Goal: Task Accomplishment & Management: Manage account settings

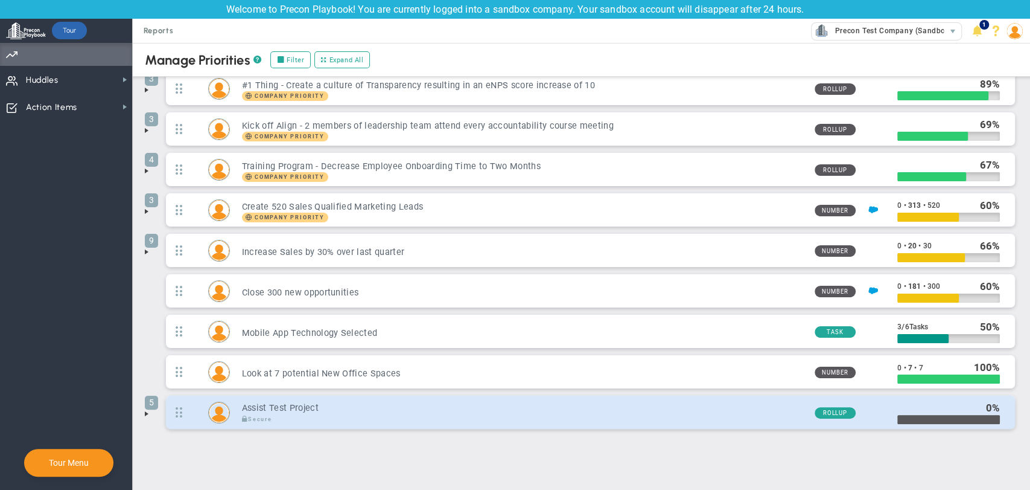
scroll to position [40, 0]
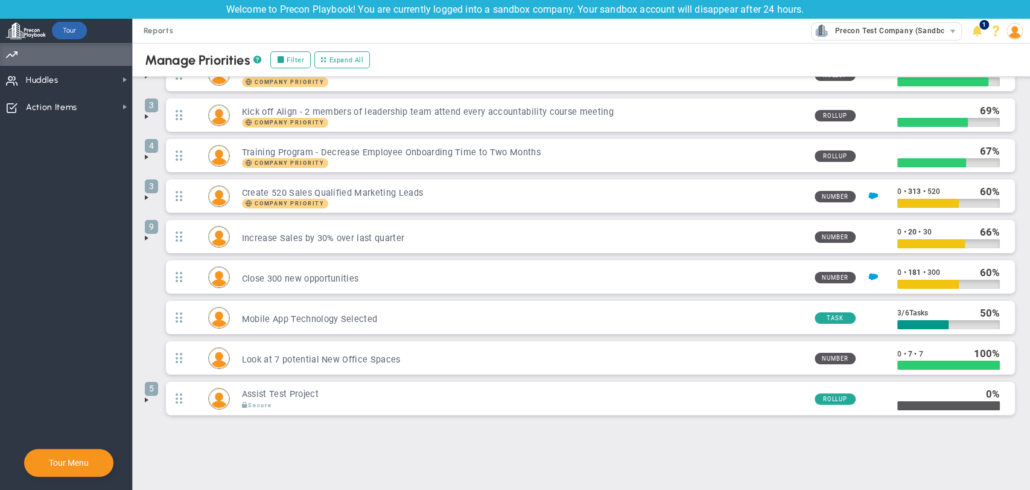
click at [144, 402] on span at bounding box center [147, 400] width 10 height 10
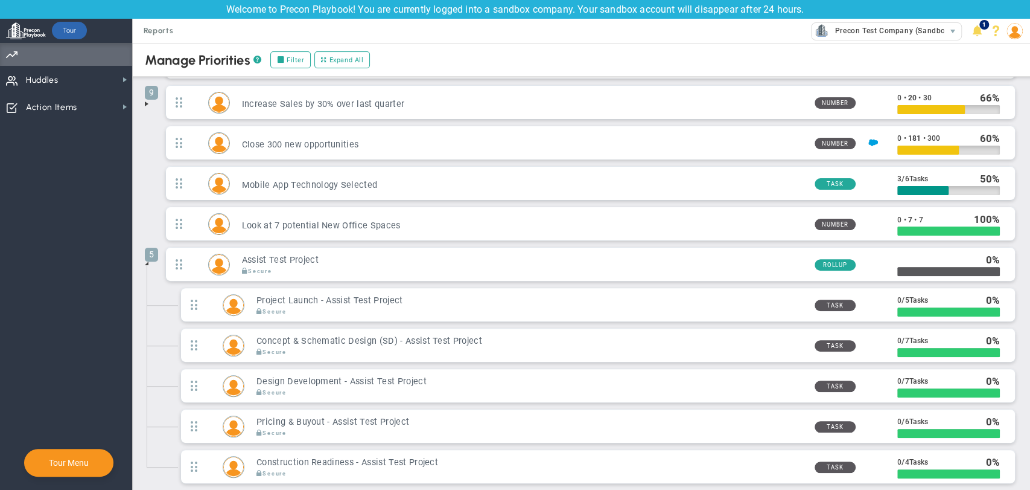
scroll to position [241, 0]
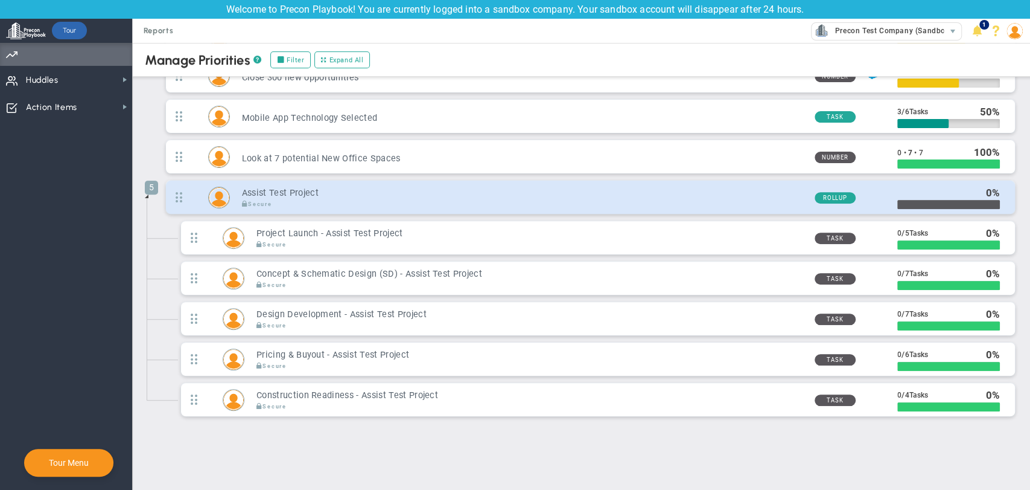
click at [270, 187] on h3 "Assist Test Project" at bounding box center [523, 192] width 563 height 11
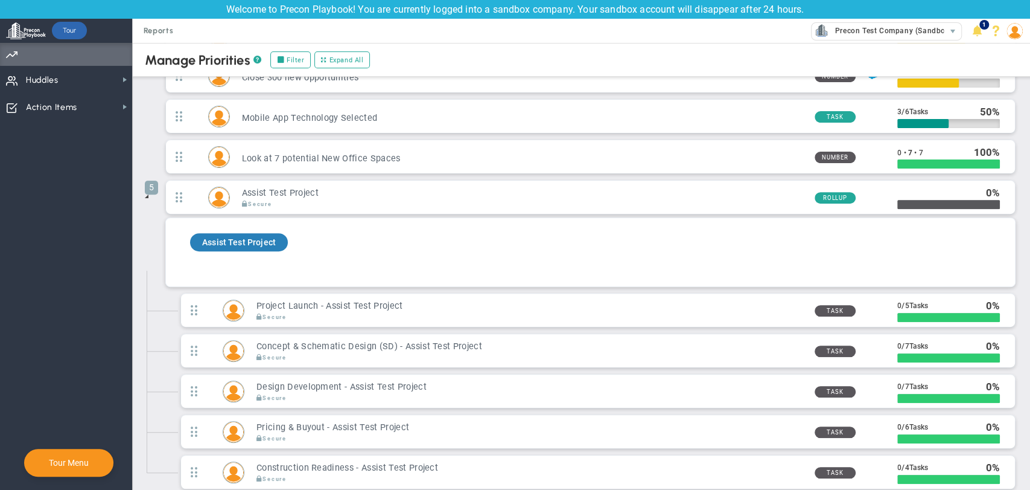
click at [253, 243] on span "Assist Test Project" at bounding box center [239, 242] width 74 height 10
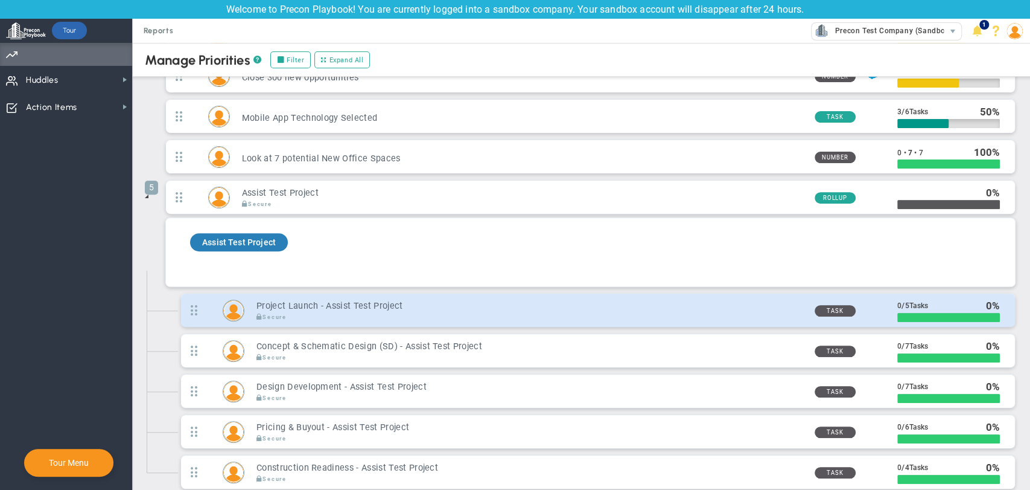
click at [333, 303] on h3 "Project Launch - Assist Test Project" at bounding box center [531, 305] width 549 height 11
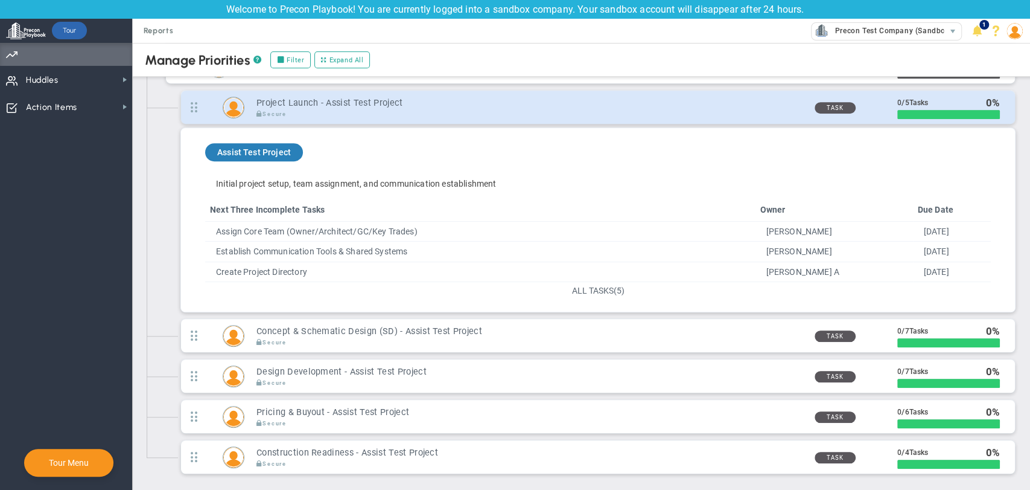
scroll to position [376, 0]
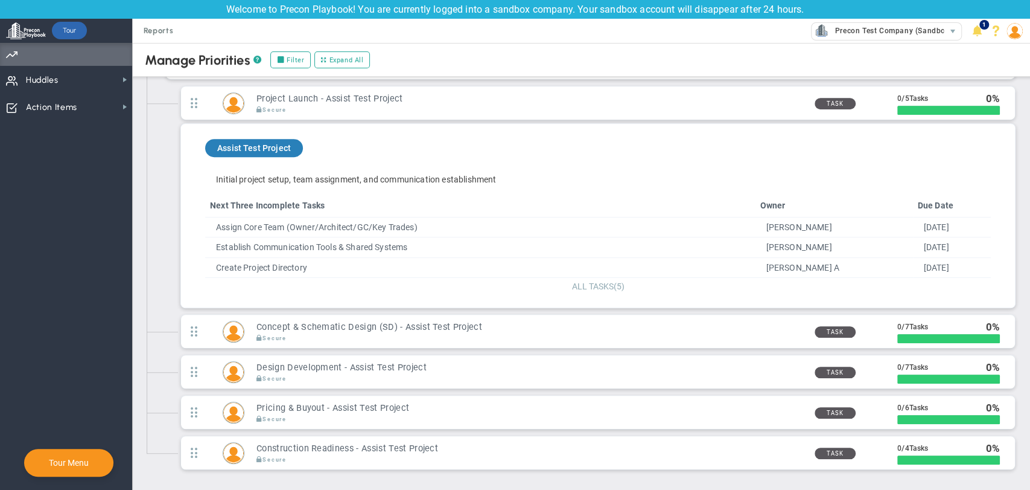
click at [584, 286] on span "ALL TASKS" at bounding box center [593, 286] width 42 height 10
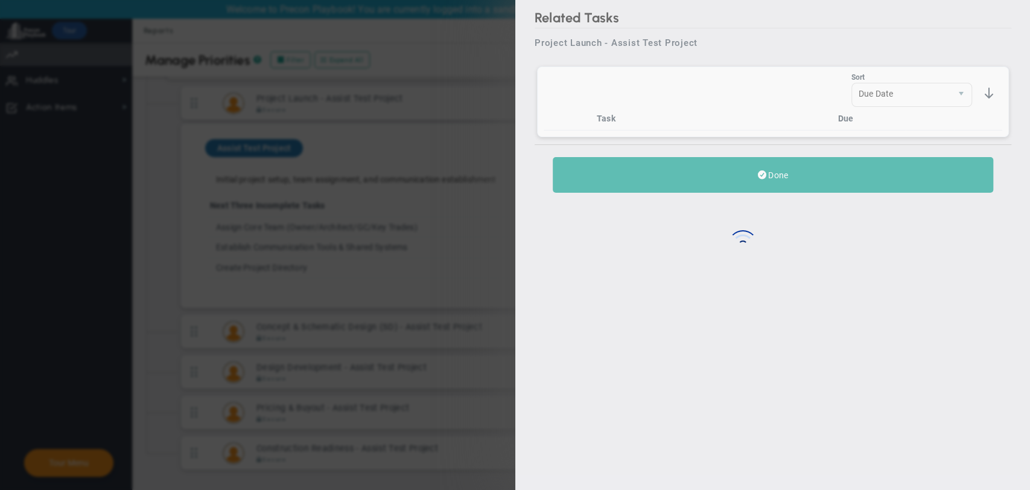
scroll to position [376, 0]
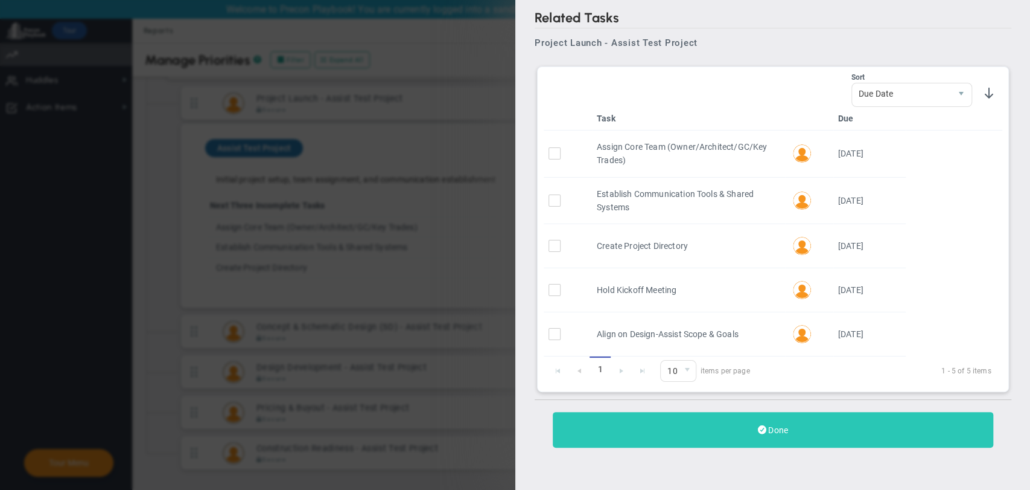
click at [777, 422] on button "Done" at bounding box center [773, 430] width 441 height 36
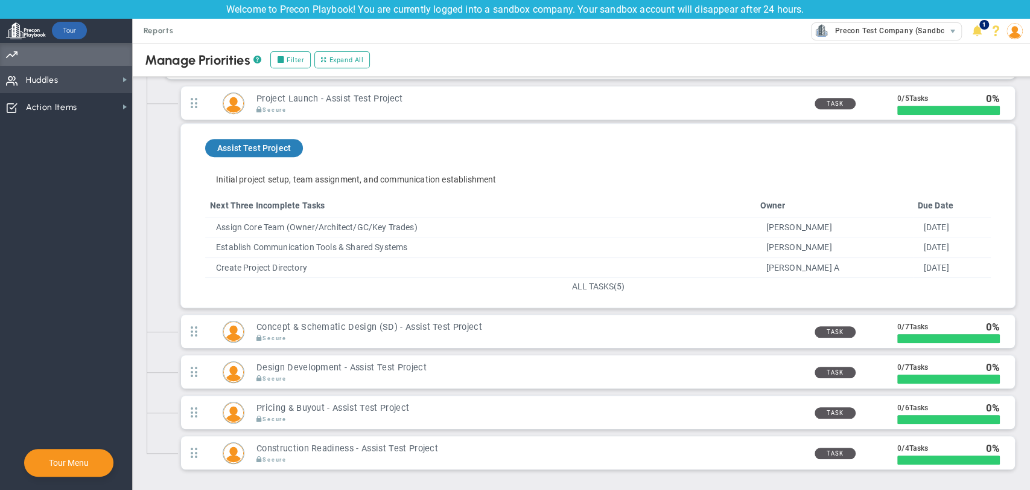
click at [45, 78] on span "Huddles" at bounding box center [42, 80] width 33 height 25
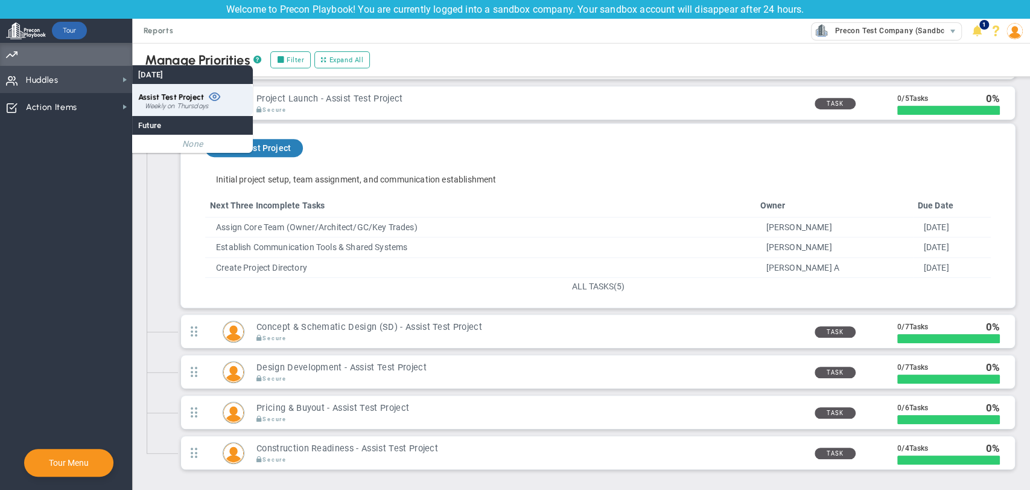
click at [211, 94] on span at bounding box center [214, 95] width 11 height 11
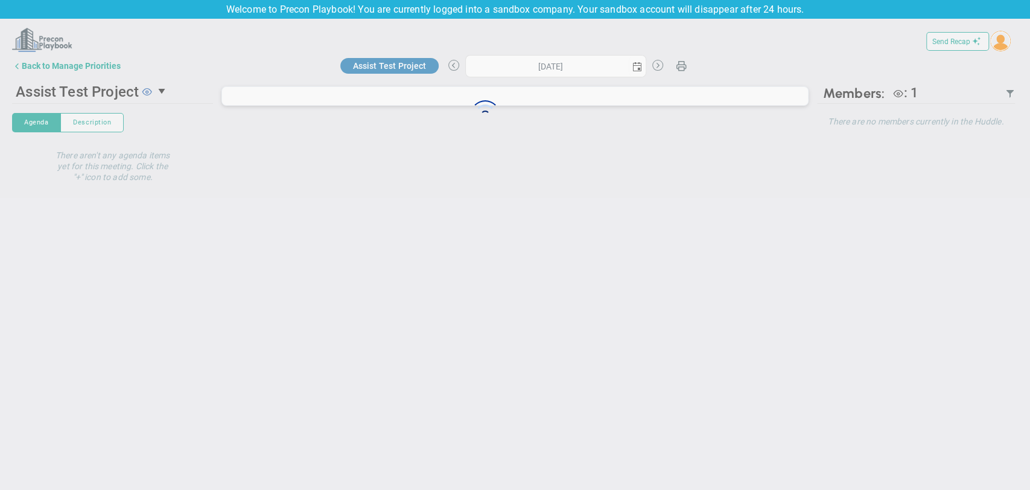
type input "[DATE]"
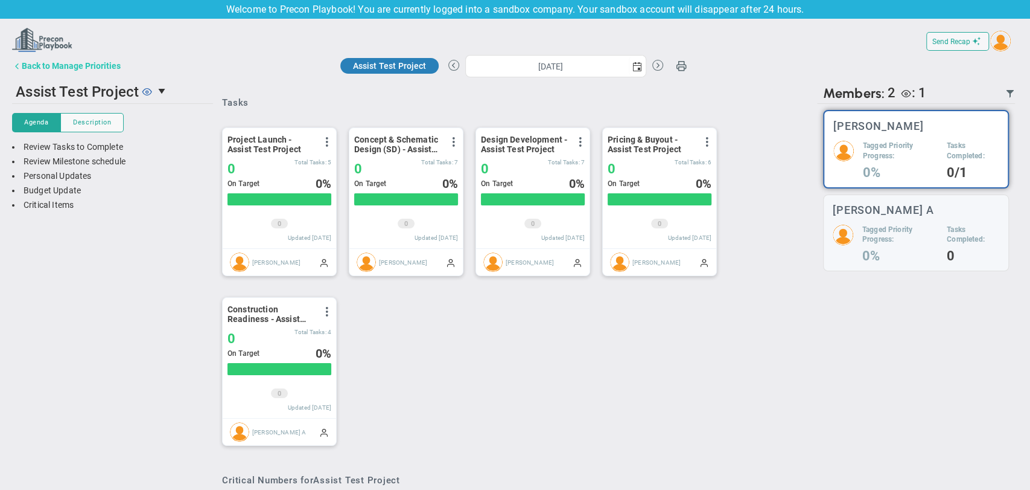
click at [87, 64] on div "Back to Manage Priorities" at bounding box center [71, 66] width 99 height 10
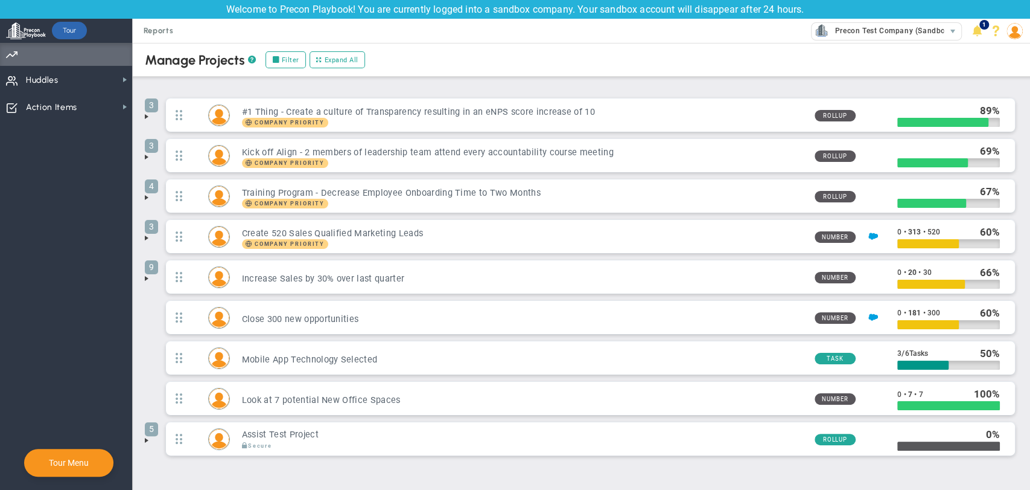
click at [1012, 35] on img at bounding box center [1015, 31] width 16 height 16
click at [800, 84] on div "Manage OKRs ? Manage Priorities ? Manage Projects ? Create Project Add Priority…" at bounding box center [581, 251] width 873 height 422
click at [147, 441] on span at bounding box center [147, 440] width 10 height 10
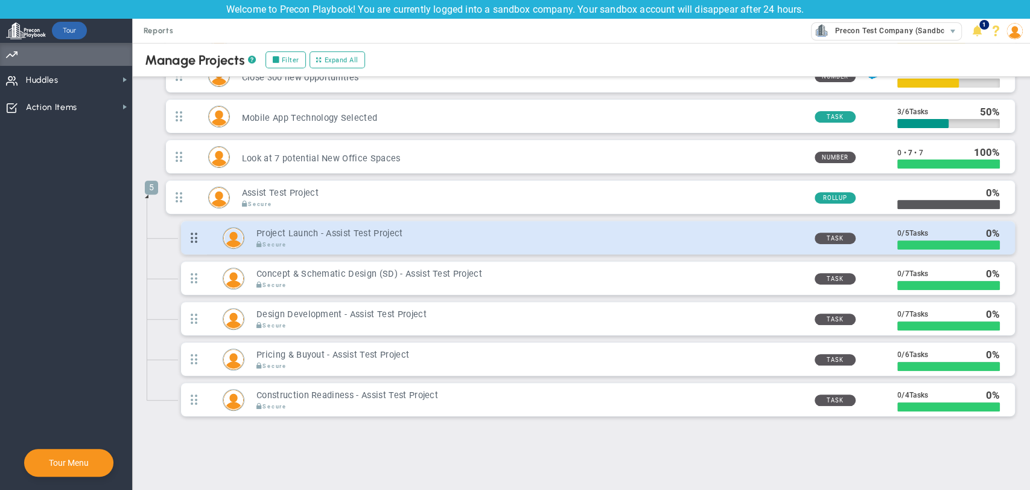
click at [193, 233] on span at bounding box center [194, 237] width 26 height 31
click at [296, 228] on h3 "Project Launch - Assist Test Project" at bounding box center [531, 233] width 549 height 11
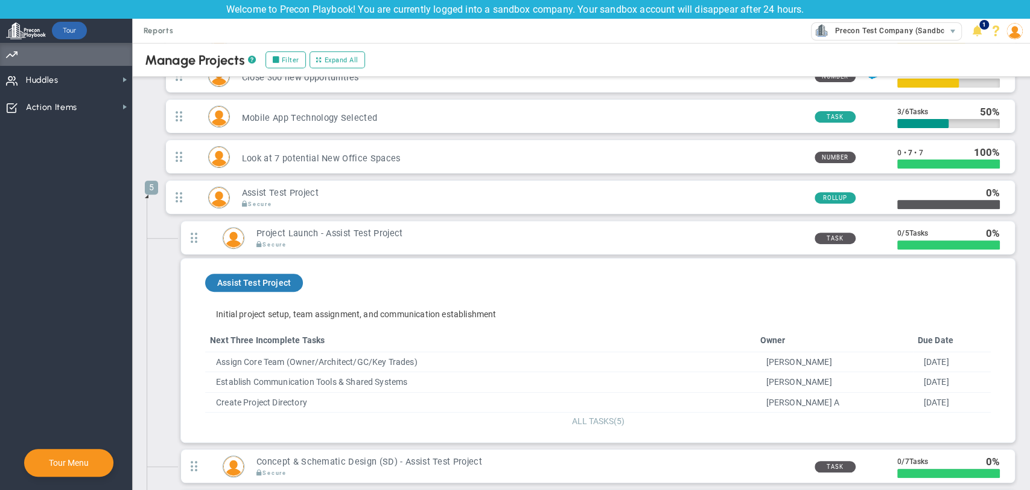
click at [614, 420] on span "(5)" at bounding box center [619, 421] width 11 height 10
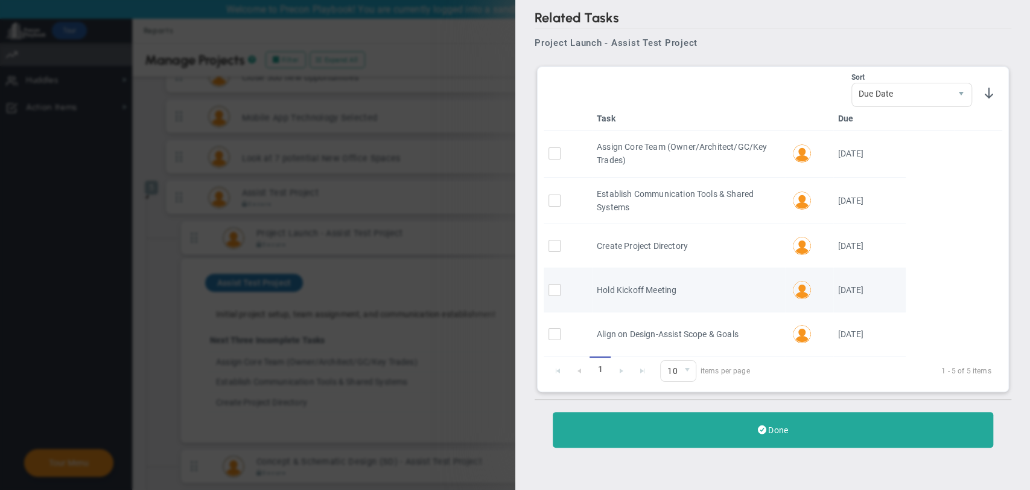
click at [549, 310] on td at bounding box center [568, 290] width 48 height 44
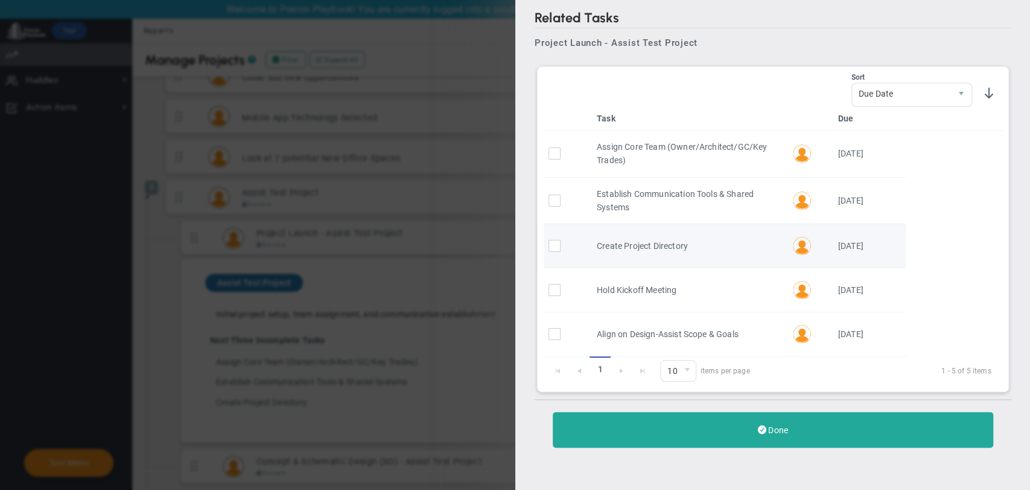
click at [549, 256] on td at bounding box center [568, 246] width 48 height 44
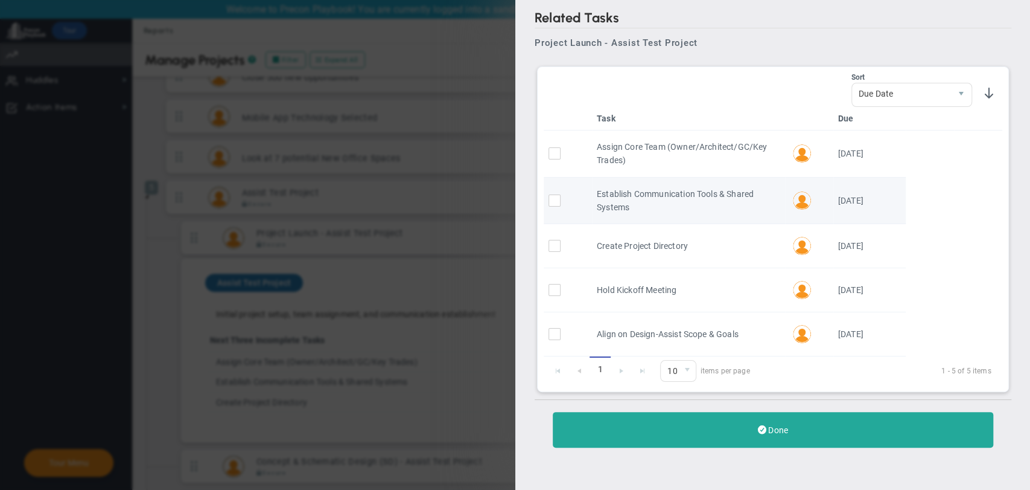
click at [553, 184] on td at bounding box center [568, 200] width 48 height 47
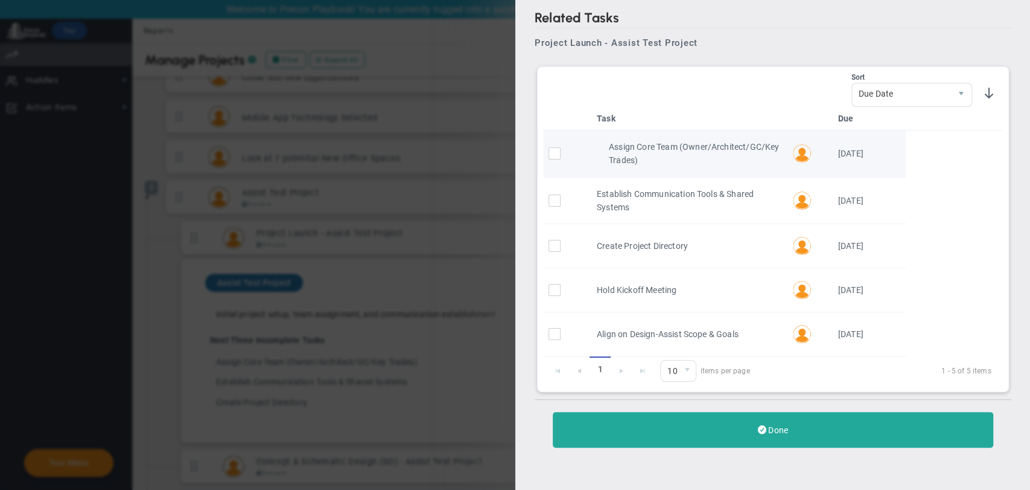
click at [777, 164] on div "Assign Core Team (Owner/Architect/GC/Key Trades)" at bounding box center [693, 153] width 171 height 27
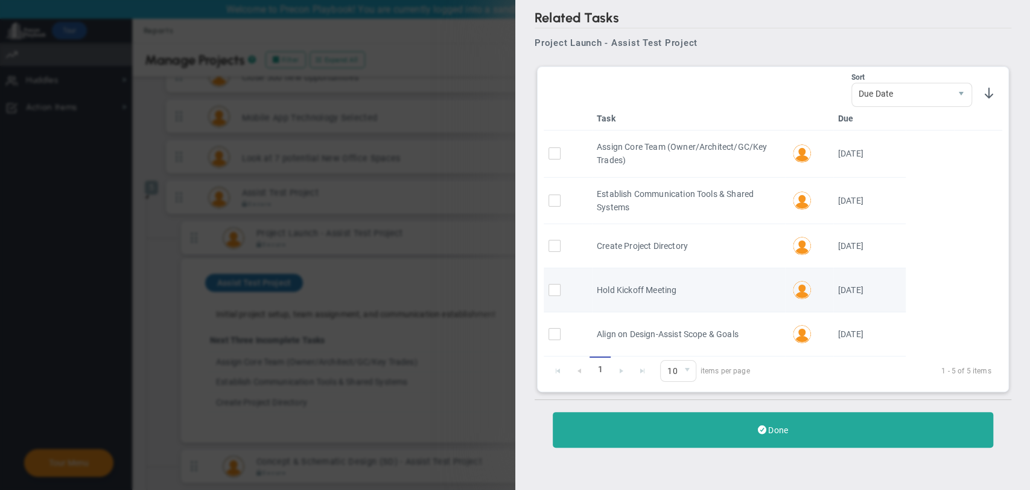
click at [782, 286] on td "Hold Kickoff Meeting Hold Kickoff Meeting Hold Kickoff Meeting" at bounding box center [688, 290] width 193 height 44
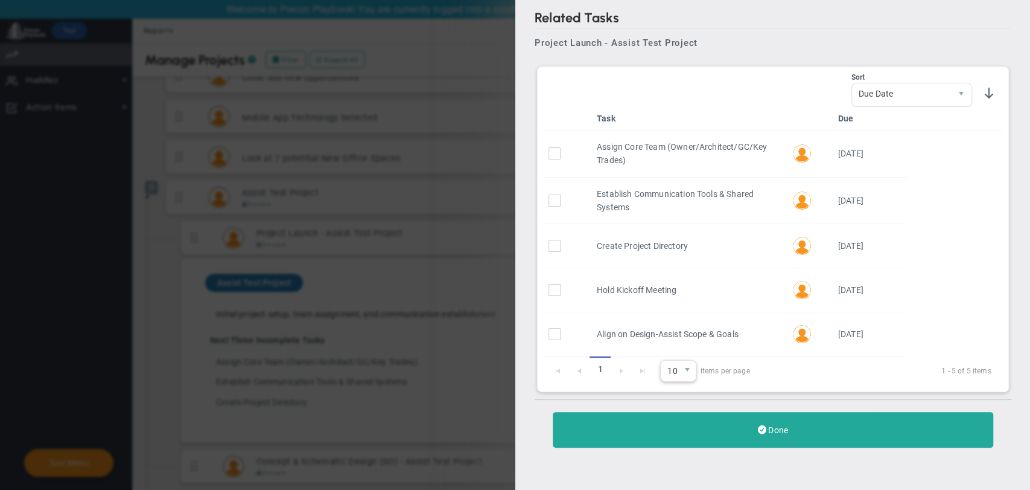
click at [672, 373] on span "10" at bounding box center [670, 370] width 18 height 21
click at [673, 421] on li "20" at bounding box center [677, 421] width 35 height 25
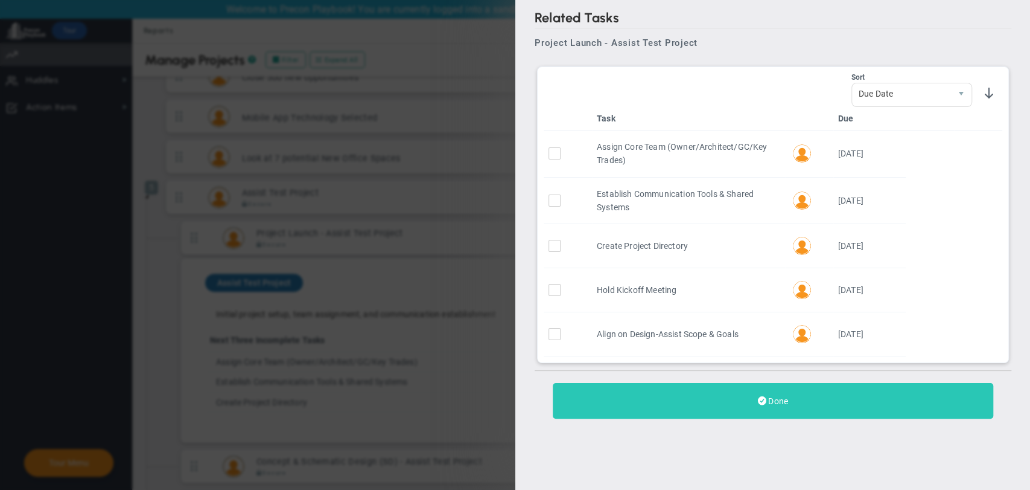
click at [715, 404] on button "Done" at bounding box center [773, 401] width 441 height 36
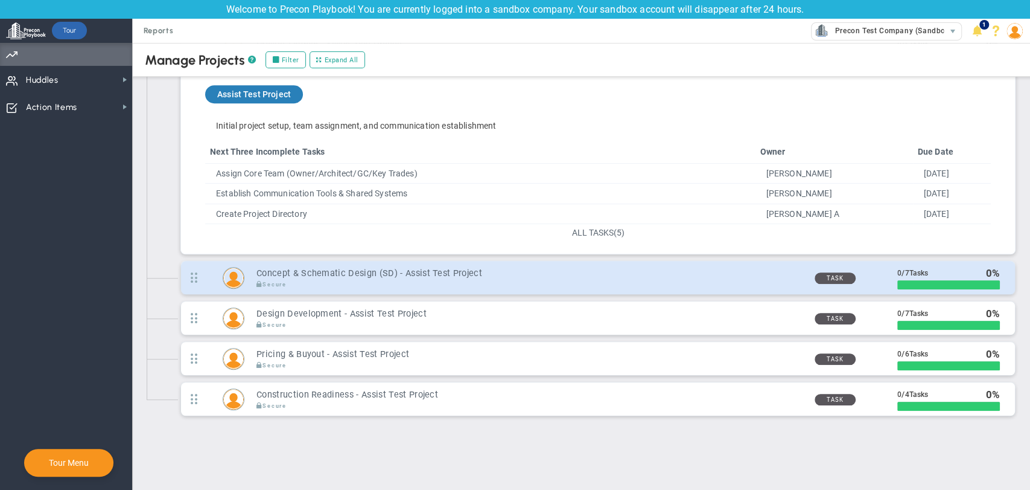
click at [532, 276] on h3 "Concept & Schematic Design (SD) - Assist Test Project" at bounding box center [531, 272] width 549 height 11
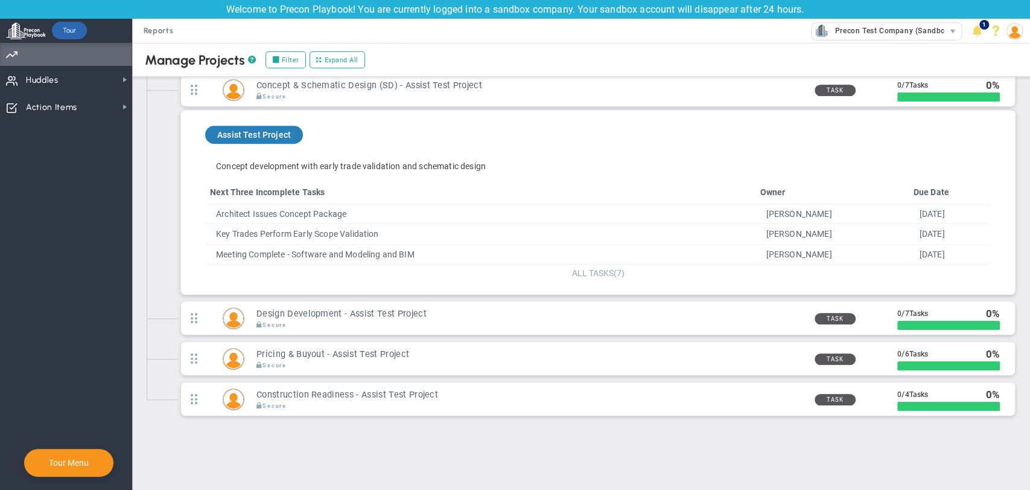
click at [614, 268] on span "(7)" at bounding box center [619, 273] width 11 height 10
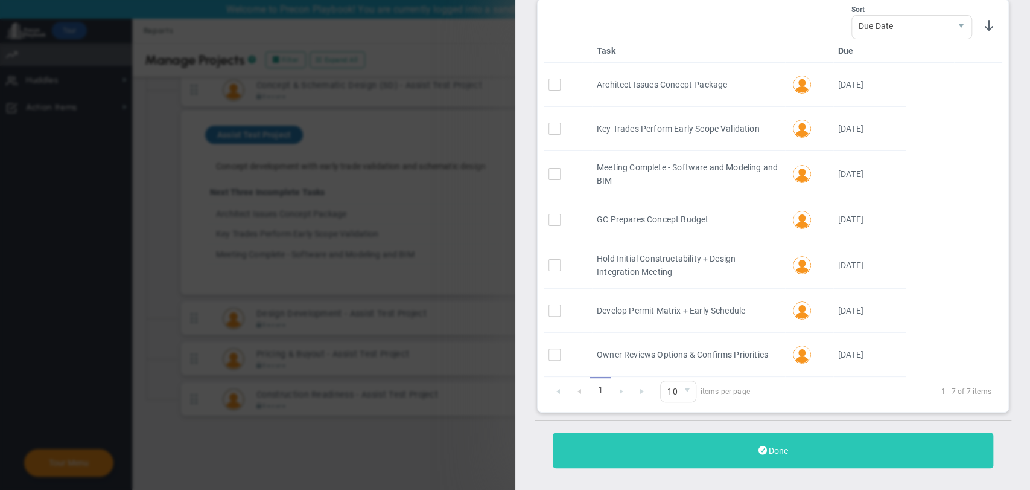
click at [691, 441] on button "Done" at bounding box center [773, 450] width 441 height 36
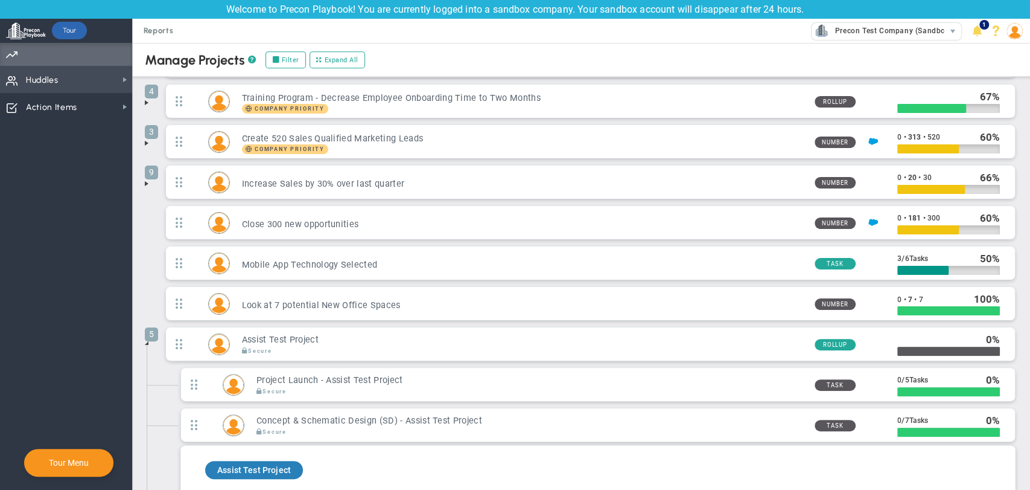
click at [46, 80] on span "Huddles" at bounding box center [42, 80] width 33 height 25
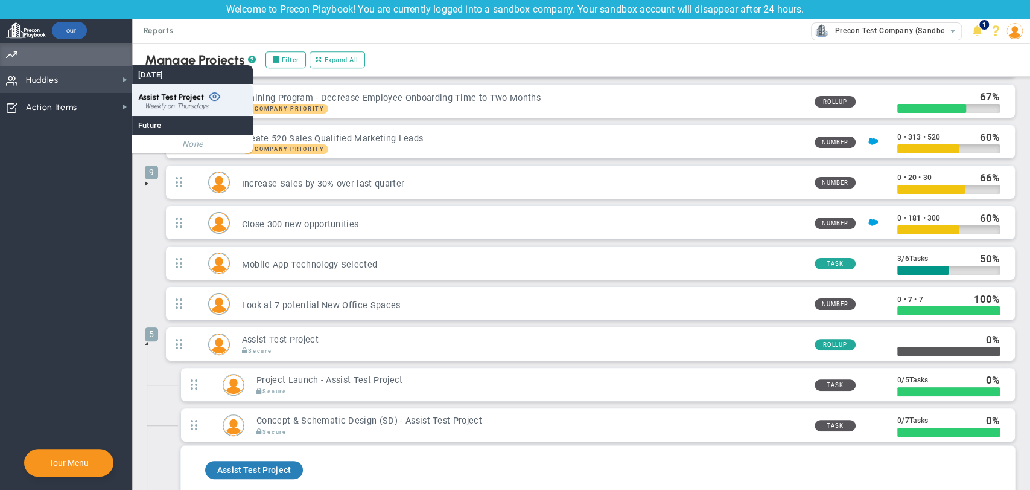
click at [171, 109] on div "Weekly on Thursdays" at bounding box center [196, 106] width 102 height 7
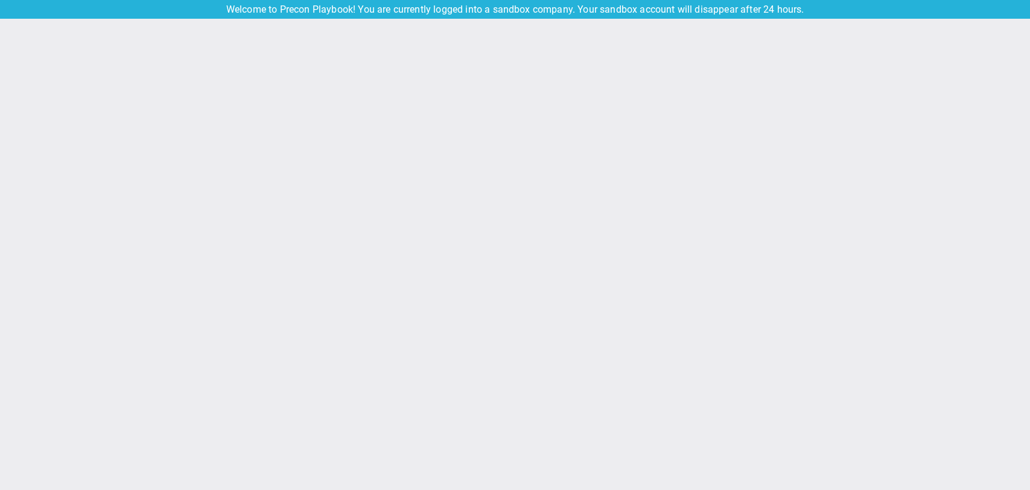
type input "[DATE]"
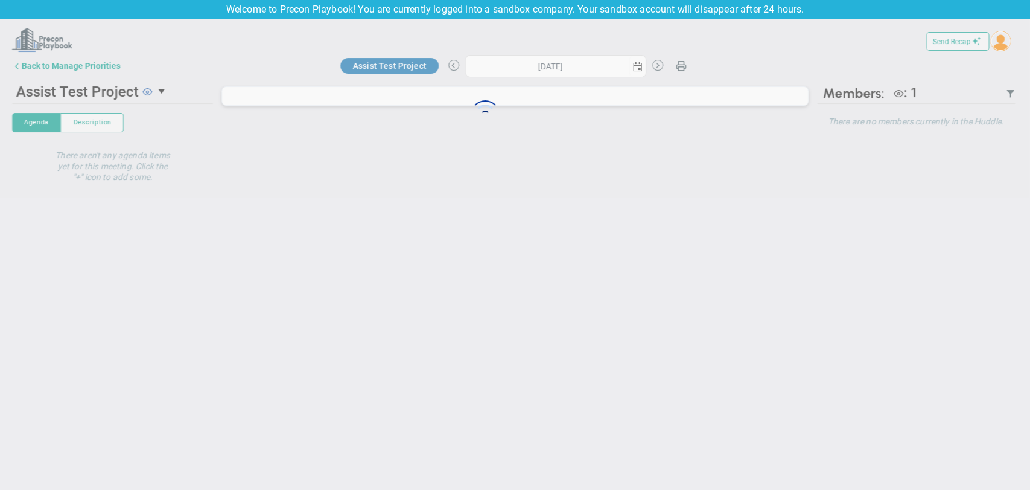
type input "[DATE]"
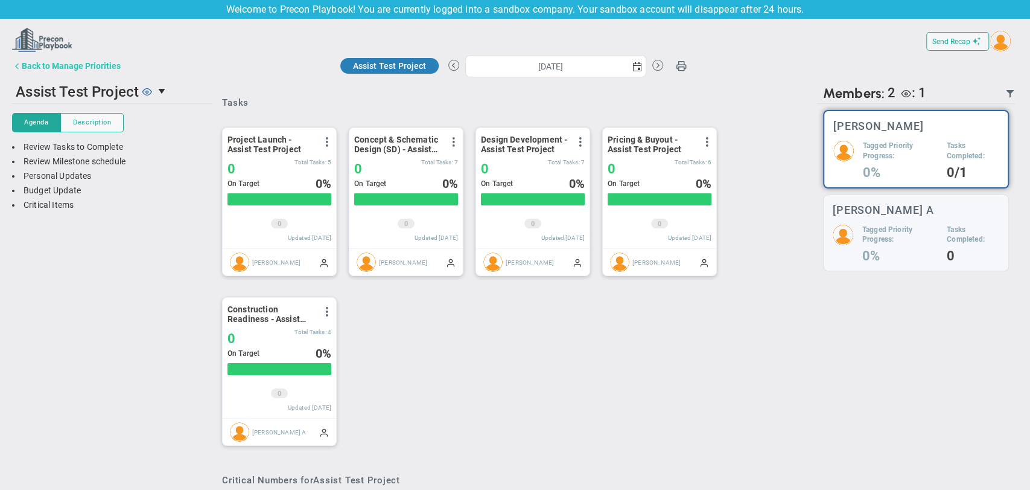
click at [117, 62] on div "Back to Manage Priorities" at bounding box center [71, 66] width 99 height 10
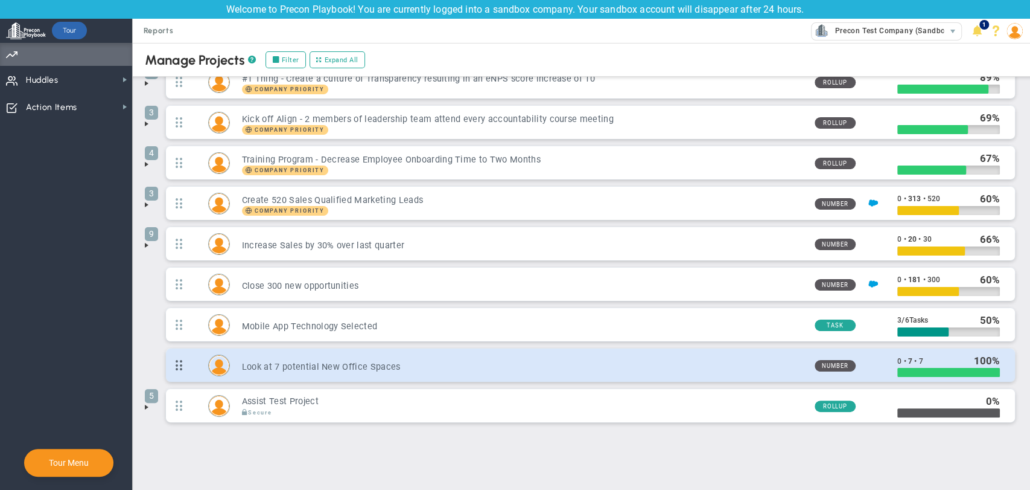
scroll to position [40, 0]
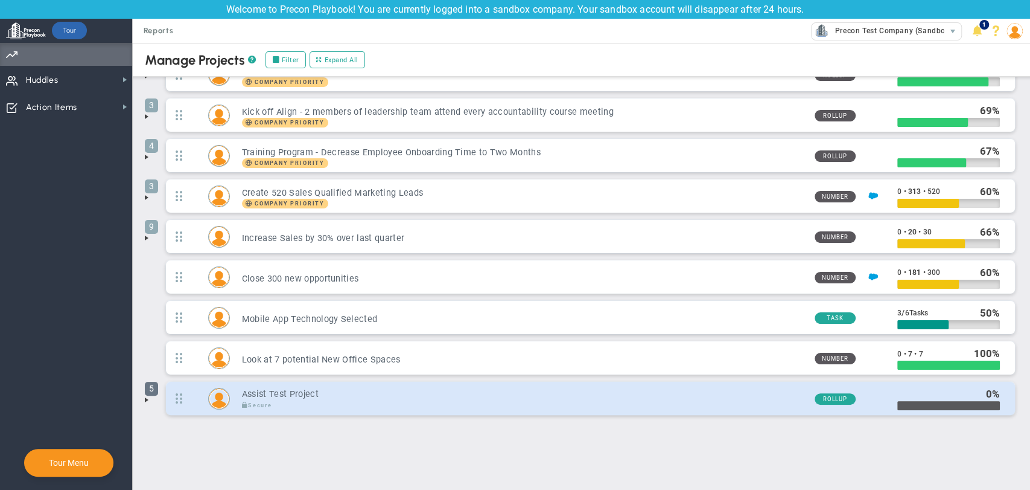
click at [147, 393] on span "5" at bounding box center [151, 388] width 13 height 14
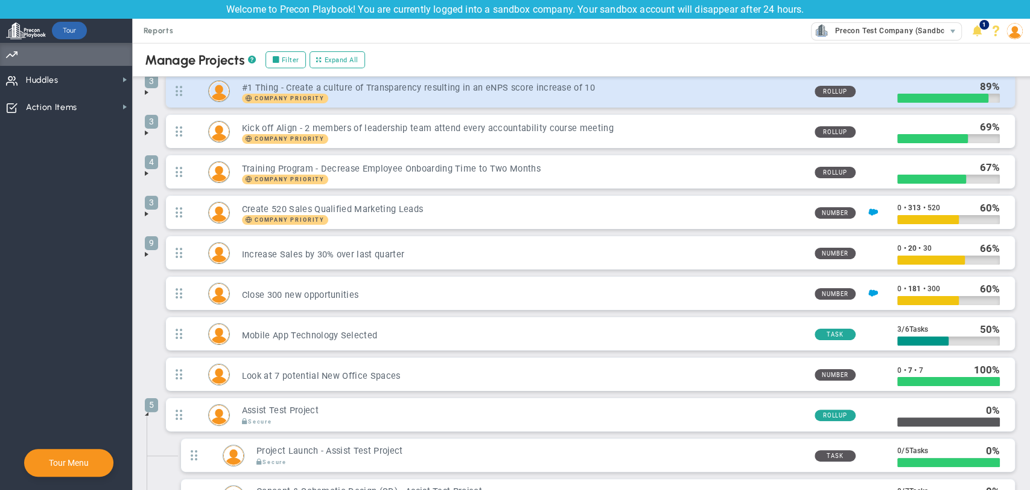
scroll to position [0, 0]
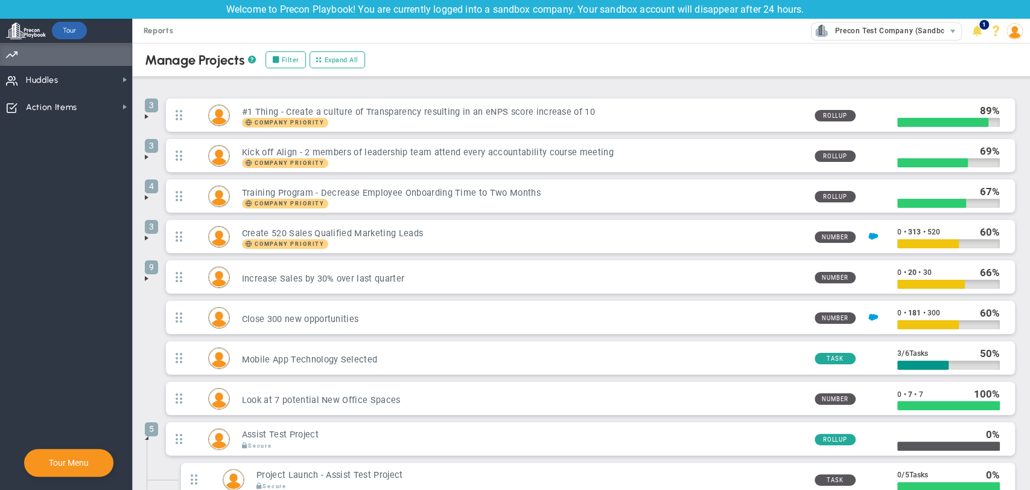
click at [1010, 33] on img at bounding box center [1015, 31] width 16 height 16
click at [1015, 33] on img at bounding box center [1015, 31] width 16 height 16
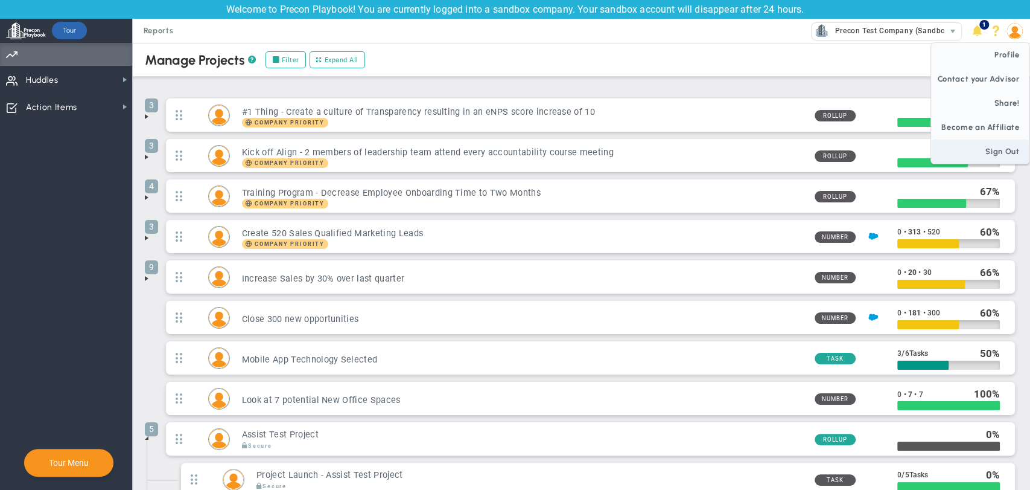
click at [990, 152] on span "Sign Out" at bounding box center [980, 151] width 98 height 24
